Goal: Task Accomplishment & Management: Manage account settings

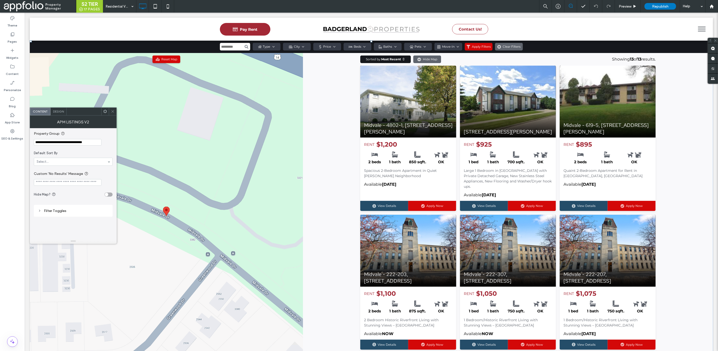
click at [56, 112] on span "Design" at bounding box center [58, 112] width 11 height 4
click at [104, 141] on div "#a32835" at bounding box center [105, 141] width 4 height 4
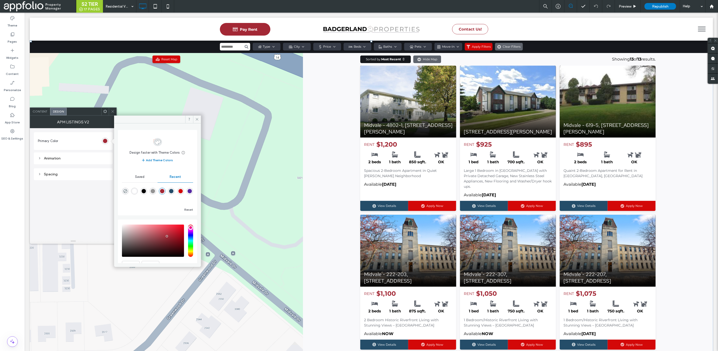
click at [170, 192] on div "rgba(36, 77, 105, 1)" at bounding box center [171, 191] width 4 height 4
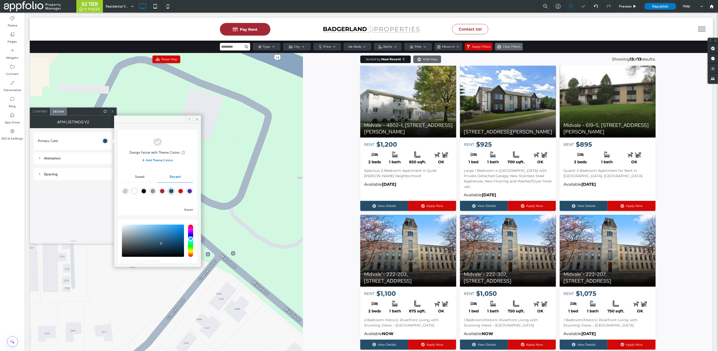
click at [163, 192] on div "rgba(163, 40, 53, 1)" at bounding box center [162, 191] width 7 height 7
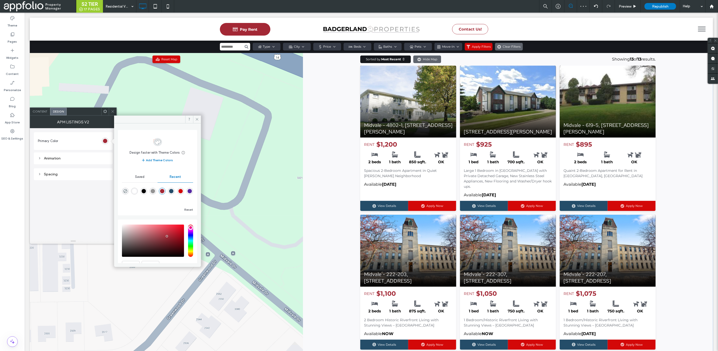
click at [180, 191] on div "rgba(211, 8, 8, 1)" at bounding box center [181, 191] width 4 height 4
click at [186, 191] on div "rgba(85, 40, 163, 1)" at bounding box center [189, 191] width 7 height 7
click at [160, 193] on div "rgba(163, 40, 53, 1)" at bounding box center [162, 191] width 4 height 4
type input "*******"
click at [112, 114] on span at bounding box center [113, 112] width 4 height 8
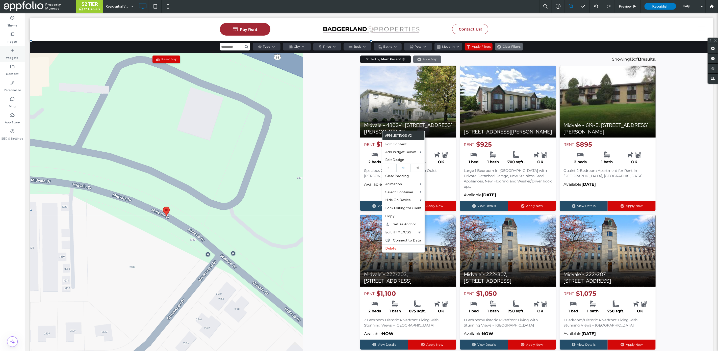
click at [12, 52] on use at bounding box center [12, 50] width 3 height 3
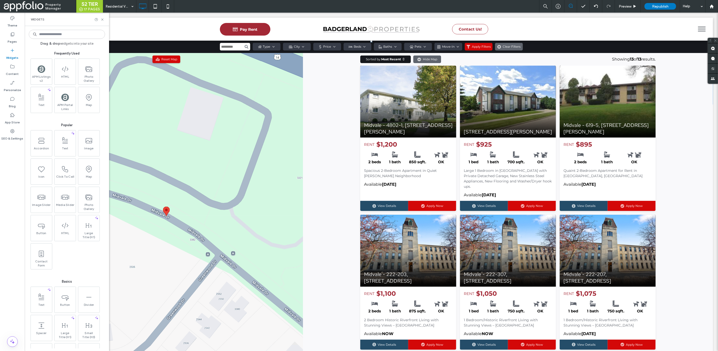
click at [240, 89] on span at bounding box center [371, 209] width 683 height 339
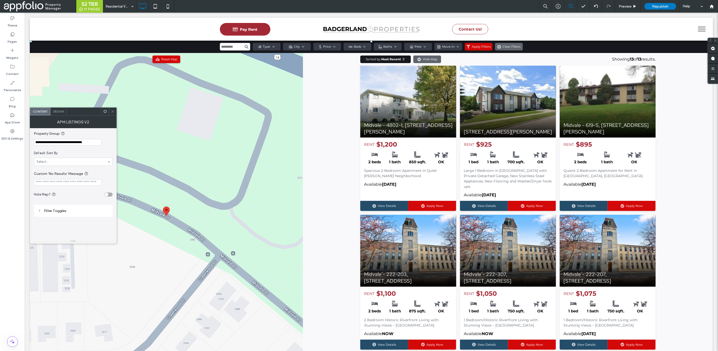
click at [111, 114] on span at bounding box center [113, 112] width 4 height 8
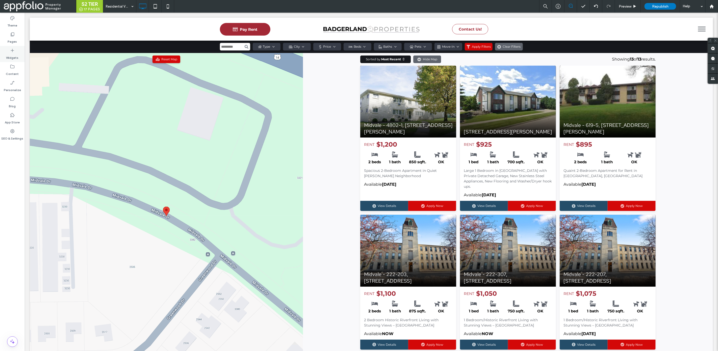
click at [18, 53] on label "Widgets" at bounding box center [12, 56] width 12 height 7
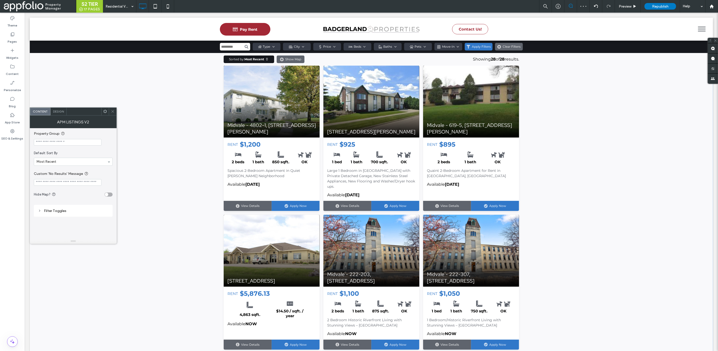
click at [60, 111] on span "Design" at bounding box center [58, 112] width 11 height 4
click at [105, 140] on div "#3178c9" at bounding box center [105, 141] width 4 height 4
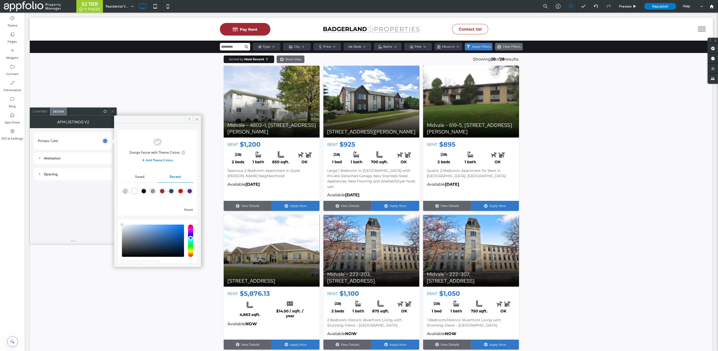
type input "****"
click at [160, 191] on div "rgba(163, 40, 53, 1)" at bounding box center [162, 191] width 4 height 4
type input "*******"
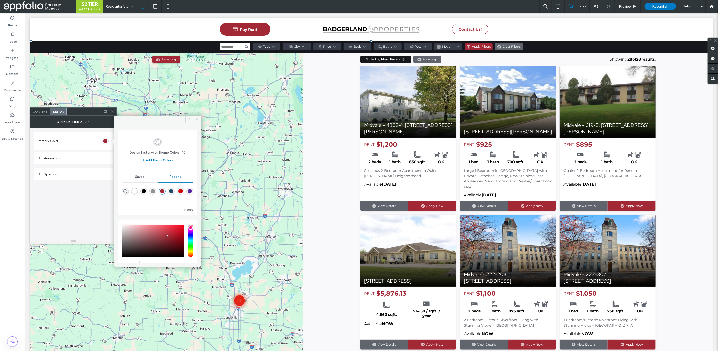
click at [113, 114] on span at bounding box center [113, 112] width 4 height 8
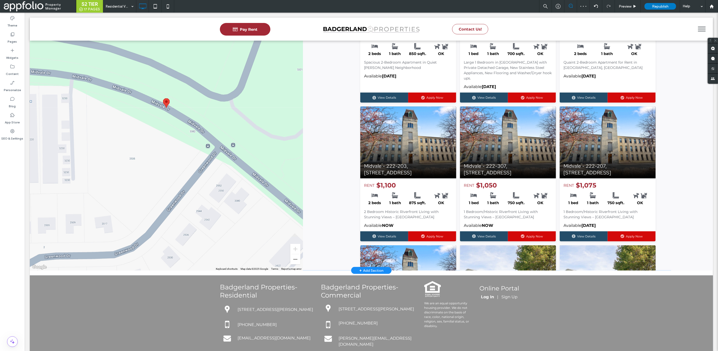
scroll to position [478, 0]
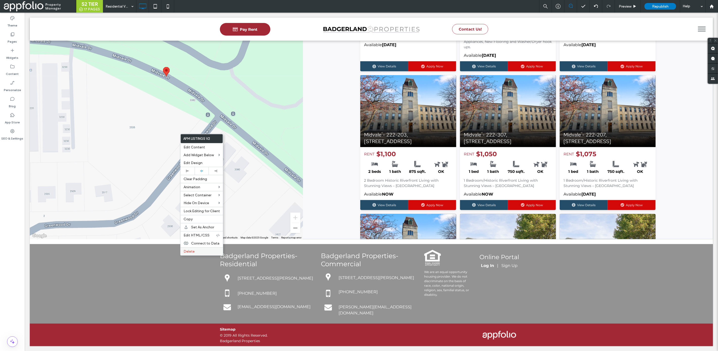
click at [190, 250] on span "Delete" at bounding box center [189, 251] width 11 height 4
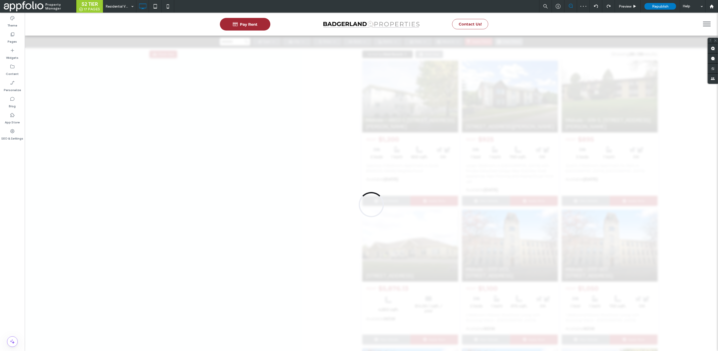
scroll to position [0, 0]
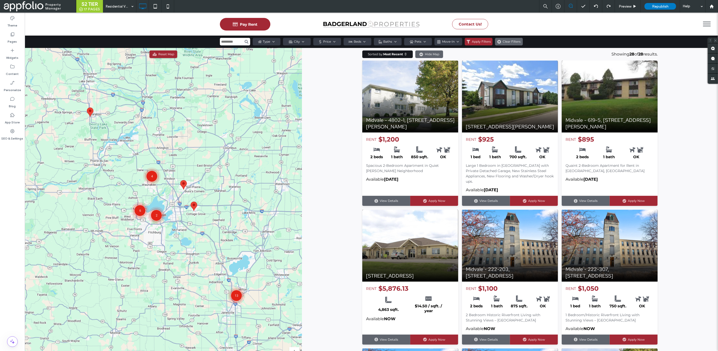
click at [595, 4] on div at bounding box center [359, 175] width 718 height 351
click at [597, 6] on div at bounding box center [359, 175] width 718 height 351
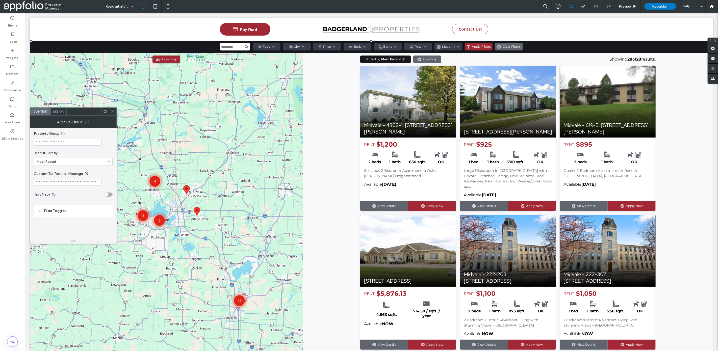
drag, startPoint x: 112, startPoint y: 112, endPoint x: 104, endPoint y: 118, distance: 9.9
click at [112, 112] on icon at bounding box center [113, 112] width 4 height 4
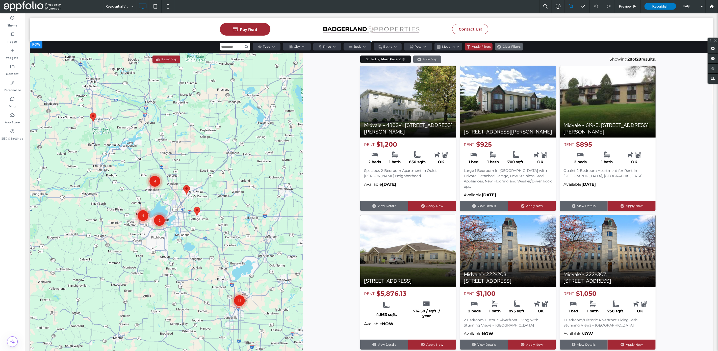
scroll to position [370, 0]
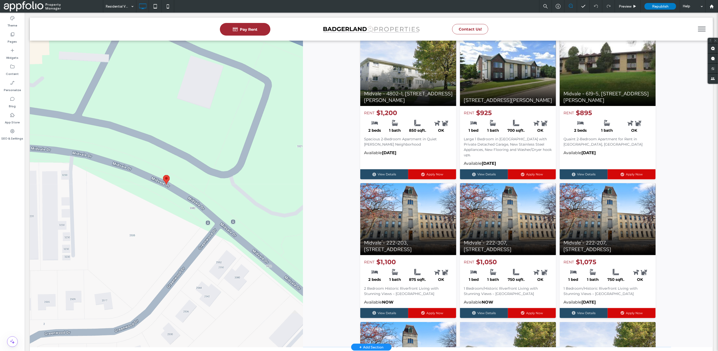
click at [182, 157] on span at bounding box center [371, 178] width 683 height 339
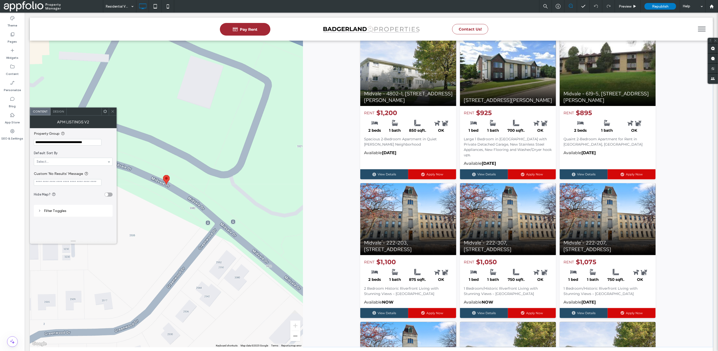
click at [66, 140] on input "**********" at bounding box center [68, 142] width 68 height 7
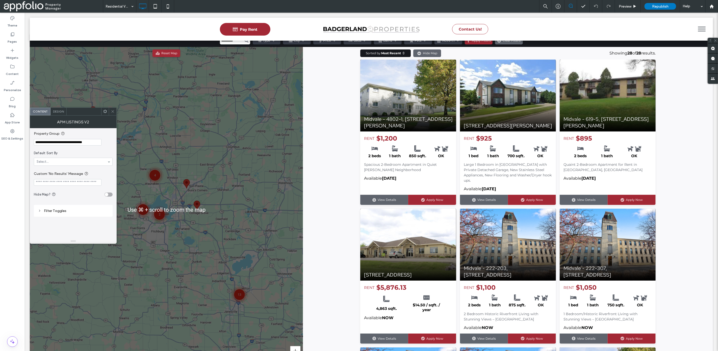
scroll to position [0, 0]
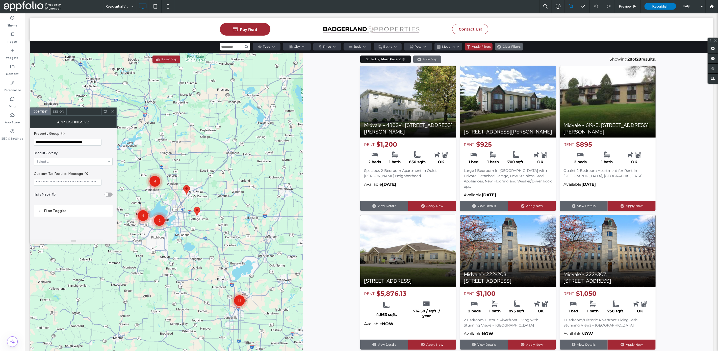
click at [214, 139] on div at bounding box center [166, 216] width 273 height 326
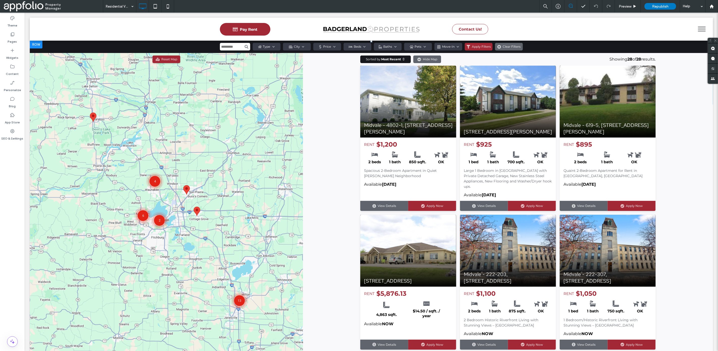
click at [213, 139] on span at bounding box center [371, 209] width 683 height 339
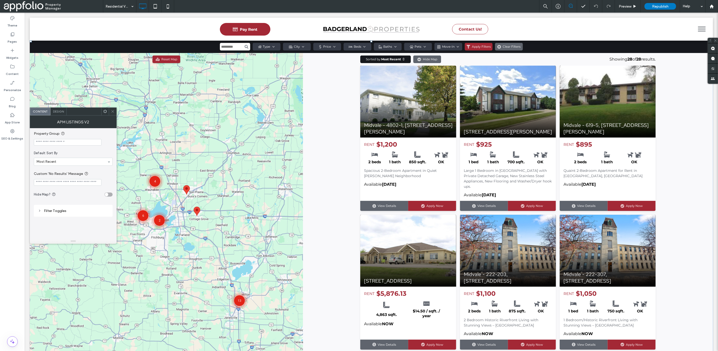
click at [100, 146] on section "Property Group" at bounding box center [73, 138] width 79 height 20
paste input "**********"
type input "**********"
click at [83, 152] on span "Default Sort By" at bounding box center [72, 153] width 77 height 5
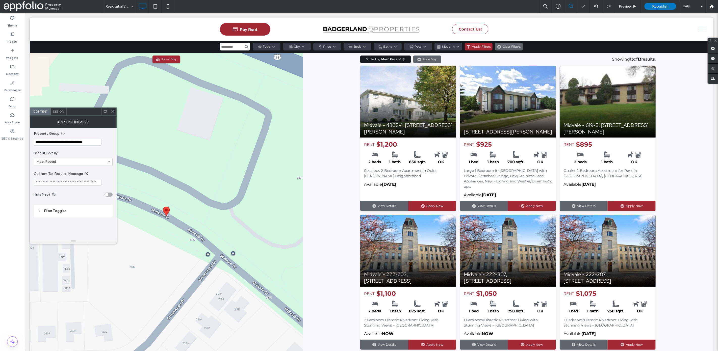
click at [111, 112] on icon at bounding box center [113, 112] width 4 height 4
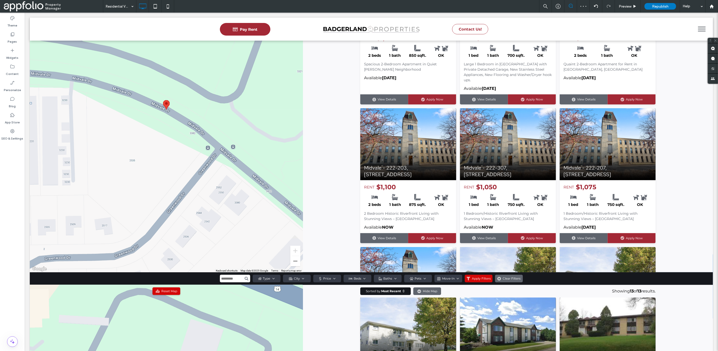
scroll to position [106, 0]
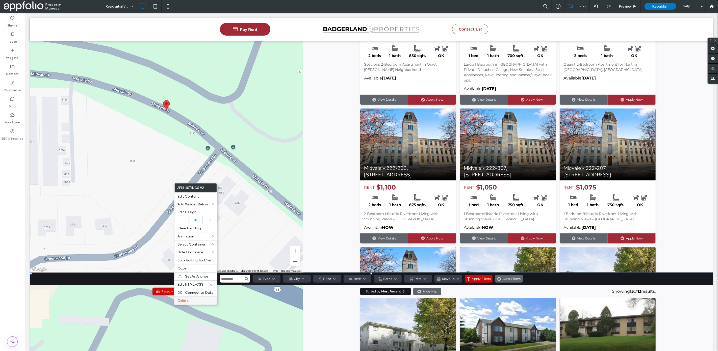
click at [185, 301] on span "Delete" at bounding box center [182, 301] width 11 height 4
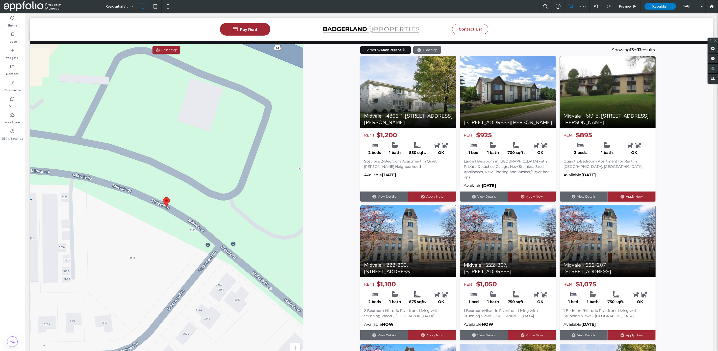
scroll to position [0, 0]
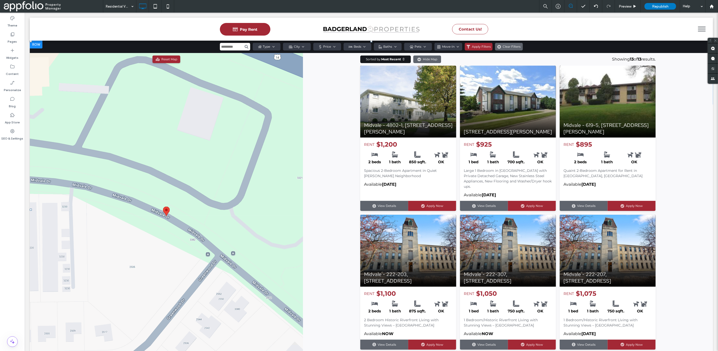
click at [338, 141] on span at bounding box center [371, 209] width 683 height 339
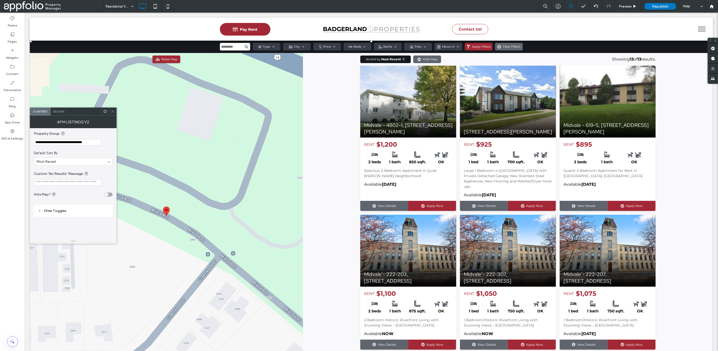
click at [108, 112] on div at bounding box center [105, 112] width 8 height 8
click at [109, 110] on div at bounding box center [113, 112] width 8 height 8
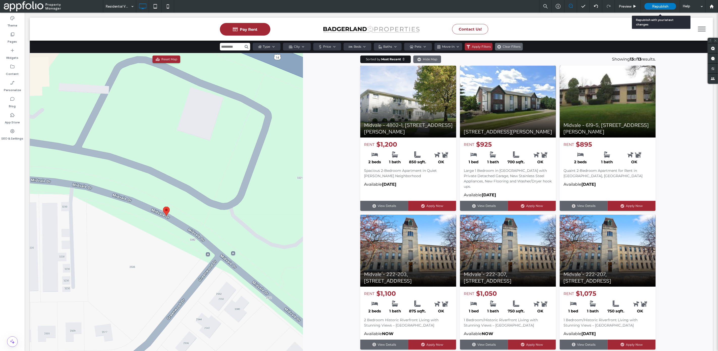
click at [658, 7] on span "Republish" at bounding box center [660, 6] width 16 height 4
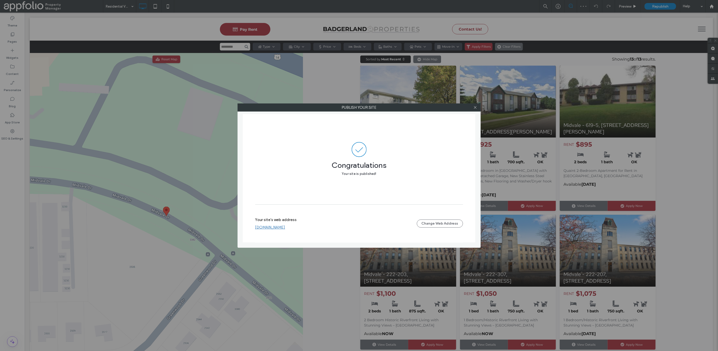
click at [471, 104] on label "Publish your site" at bounding box center [359, 108] width 243 height 8
click at [474, 107] on icon at bounding box center [475, 108] width 4 height 4
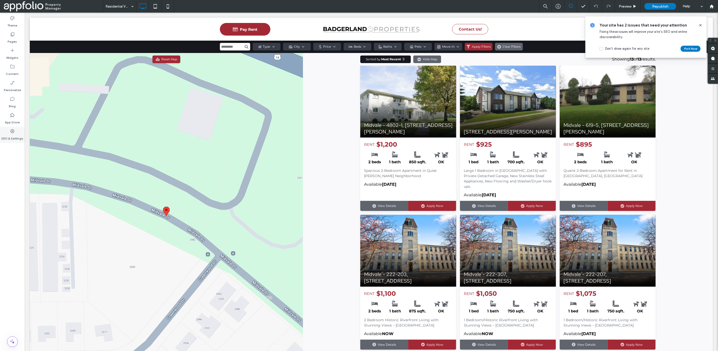
click at [17, 135] on label "SEO & Settings" at bounding box center [13, 137] width 22 height 7
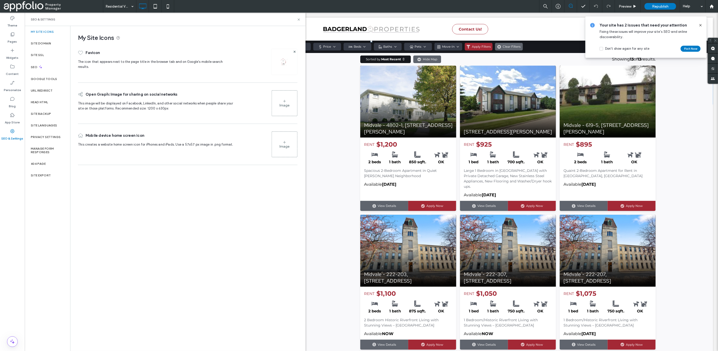
click at [343, 108] on span at bounding box center [371, 209] width 683 height 339
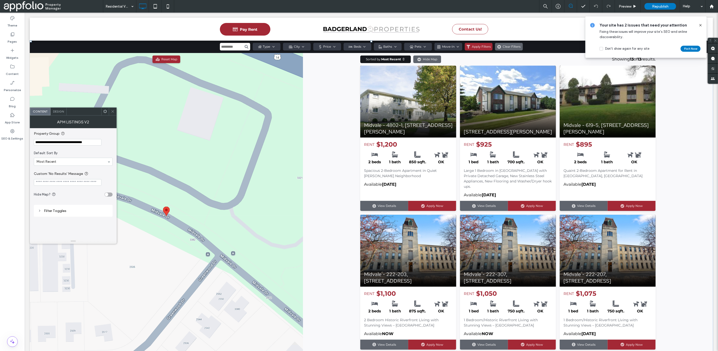
click at [116, 113] on div at bounding box center [113, 112] width 8 height 8
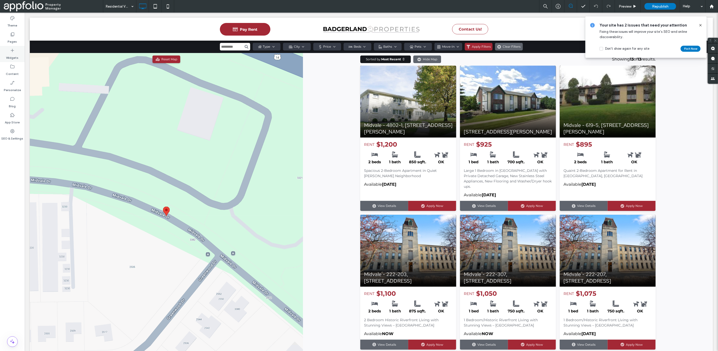
click at [12, 58] on label "Widgets" at bounding box center [12, 56] width 12 height 7
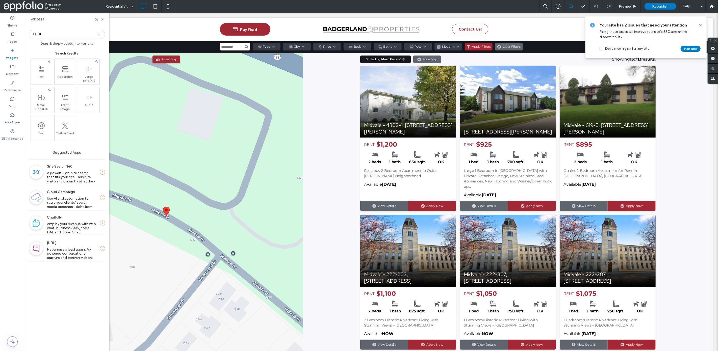
type input "*"
click at [100, 35] on icon at bounding box center [99, 35] width 4 height 4
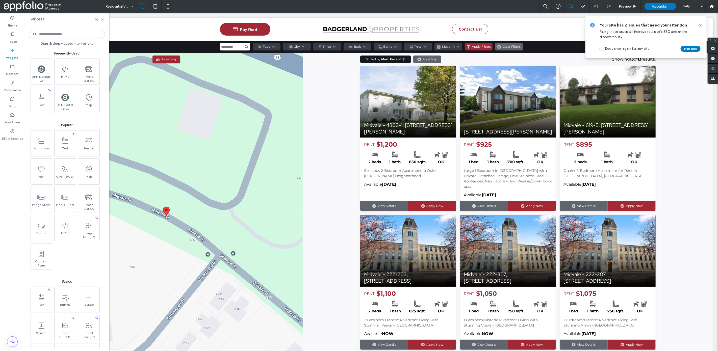
click at [654, 6] on span "Republish" at bounding box center [660, 6] width 16 height 4
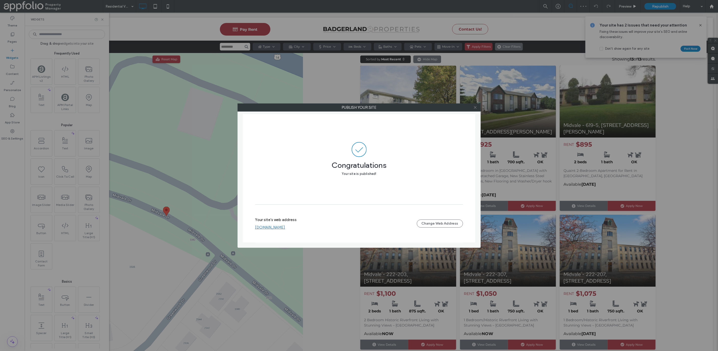
click at [476, 109] on icon at bounding box center [475, 108] width 4 height 4
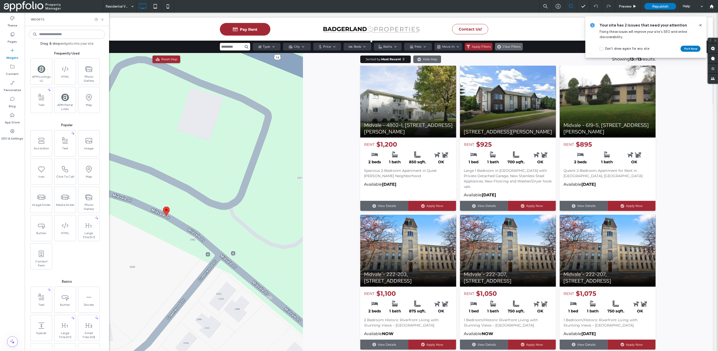
click at [186, 113] on span at bounding box center [371, 209] width 683 height 339
